Goal: Navigation & Orientation: Find specific page/section

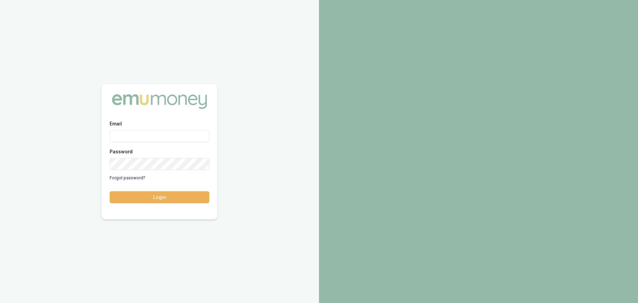
click at [163, 133] on input "Email" at bounding box center [160, 136] width 100 height 12
type input "brad.hearns@emumoney.com.au"
click at [165, 201] on button "Login" at bounding box center [160, 197] width 100 height 12
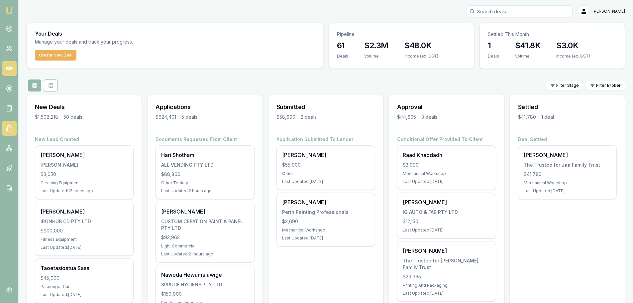
click at [7, 128] on icon at bounding box center [9, 128] width 7 height 7
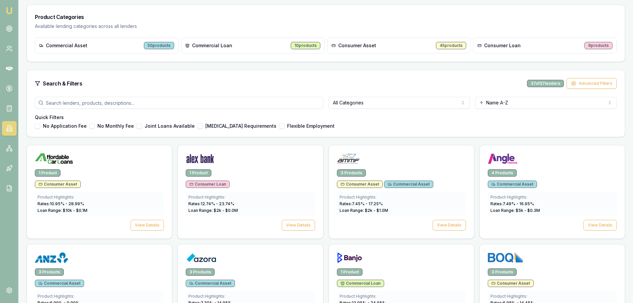
scroll to position [100, 0]
